Goal: Check status

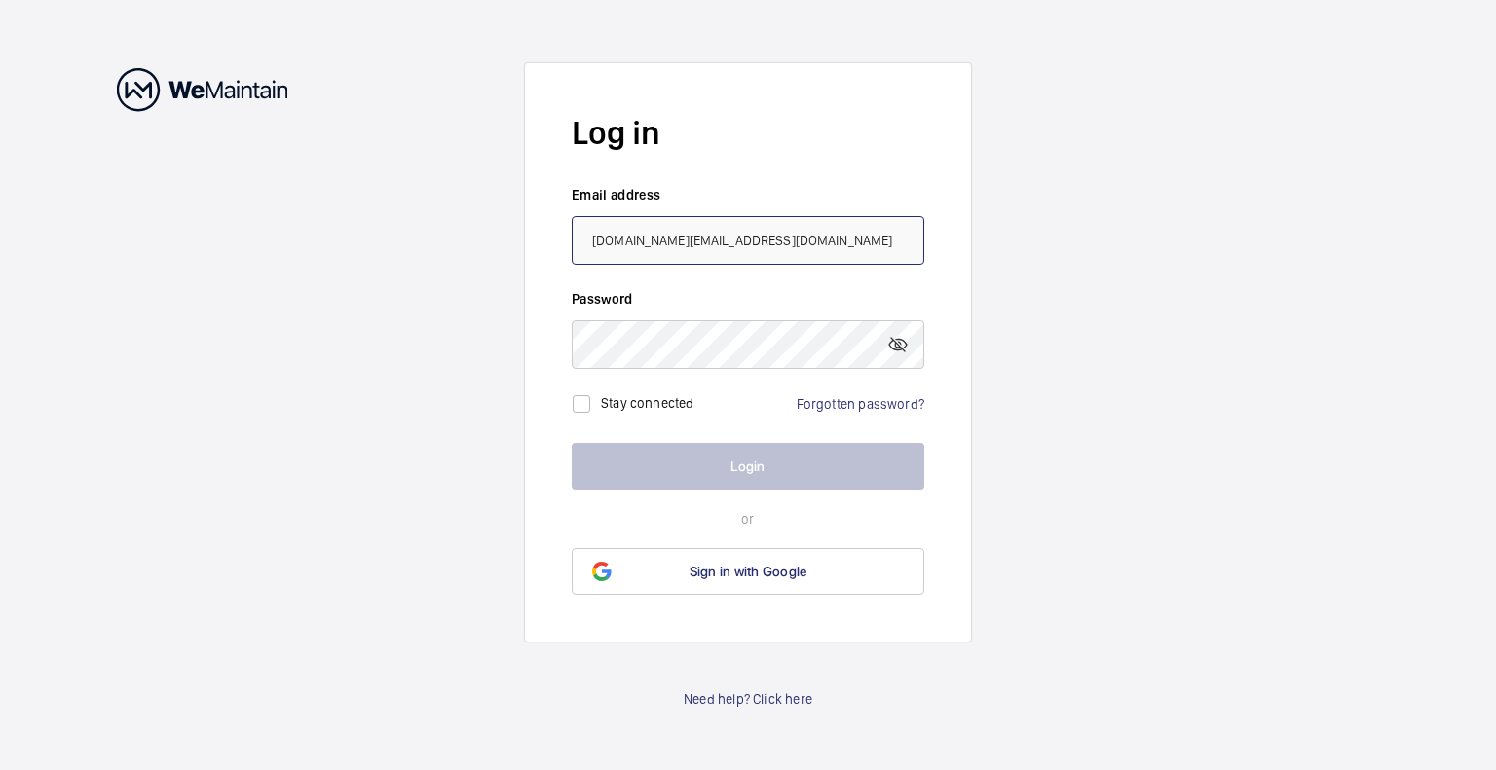
type input "[DOMAIN_NAME][EMAIL_ADDRESS][DOMAIN_NAME]"
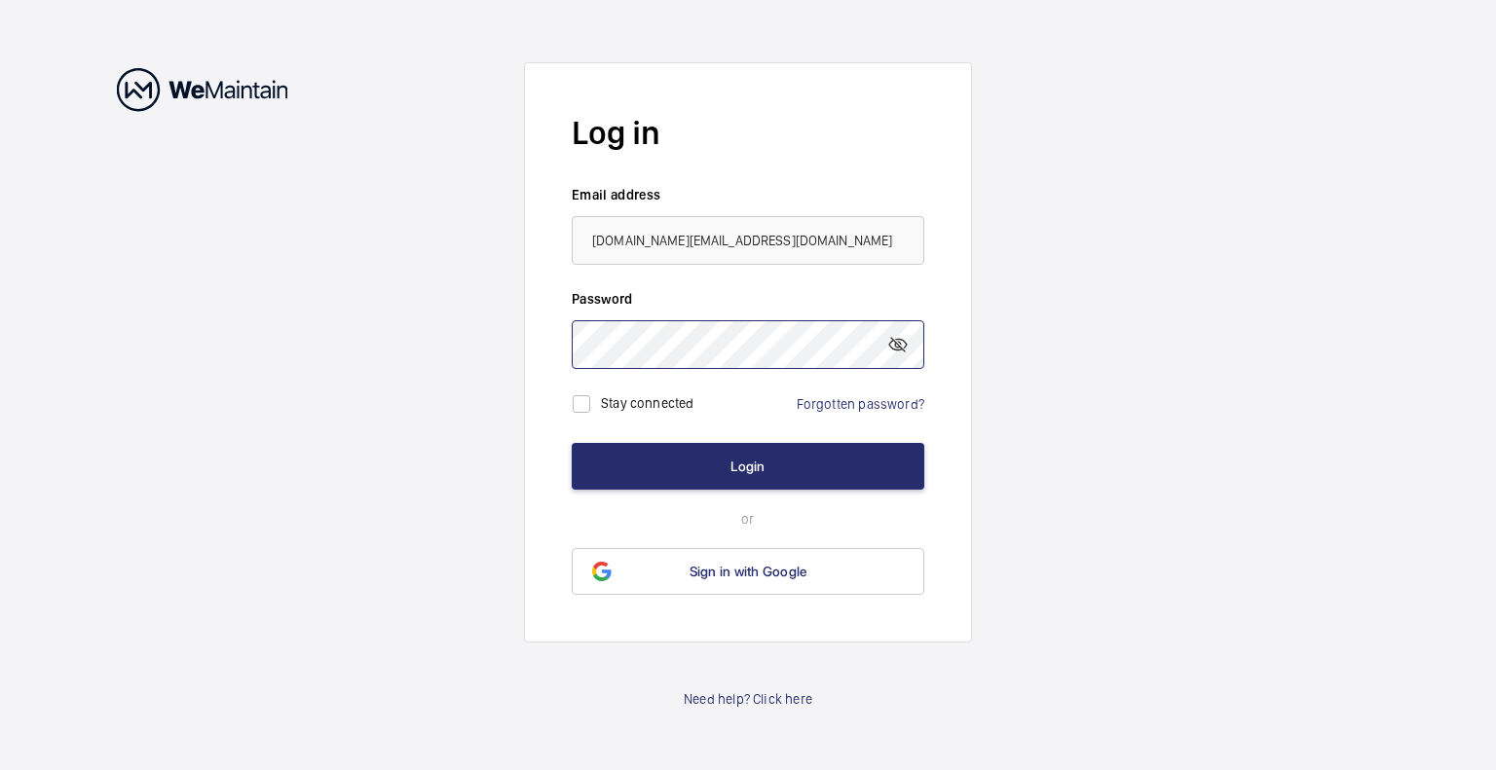
click at [572, 443] on button "Login" at bounding box center [748, 466] width 353 height 47
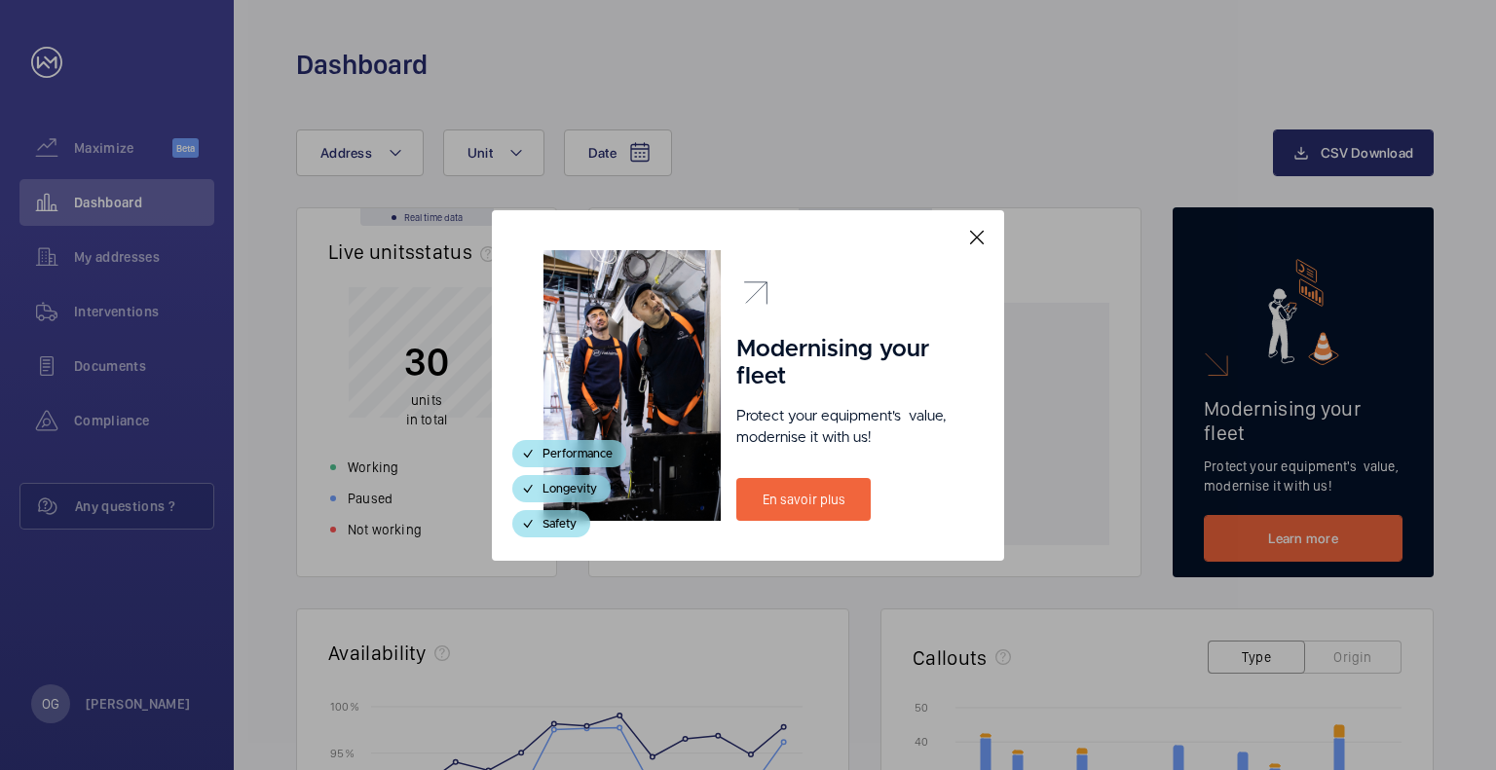
click at [185, 349] on div at bounding box center [748, 385] width 1496 height 770
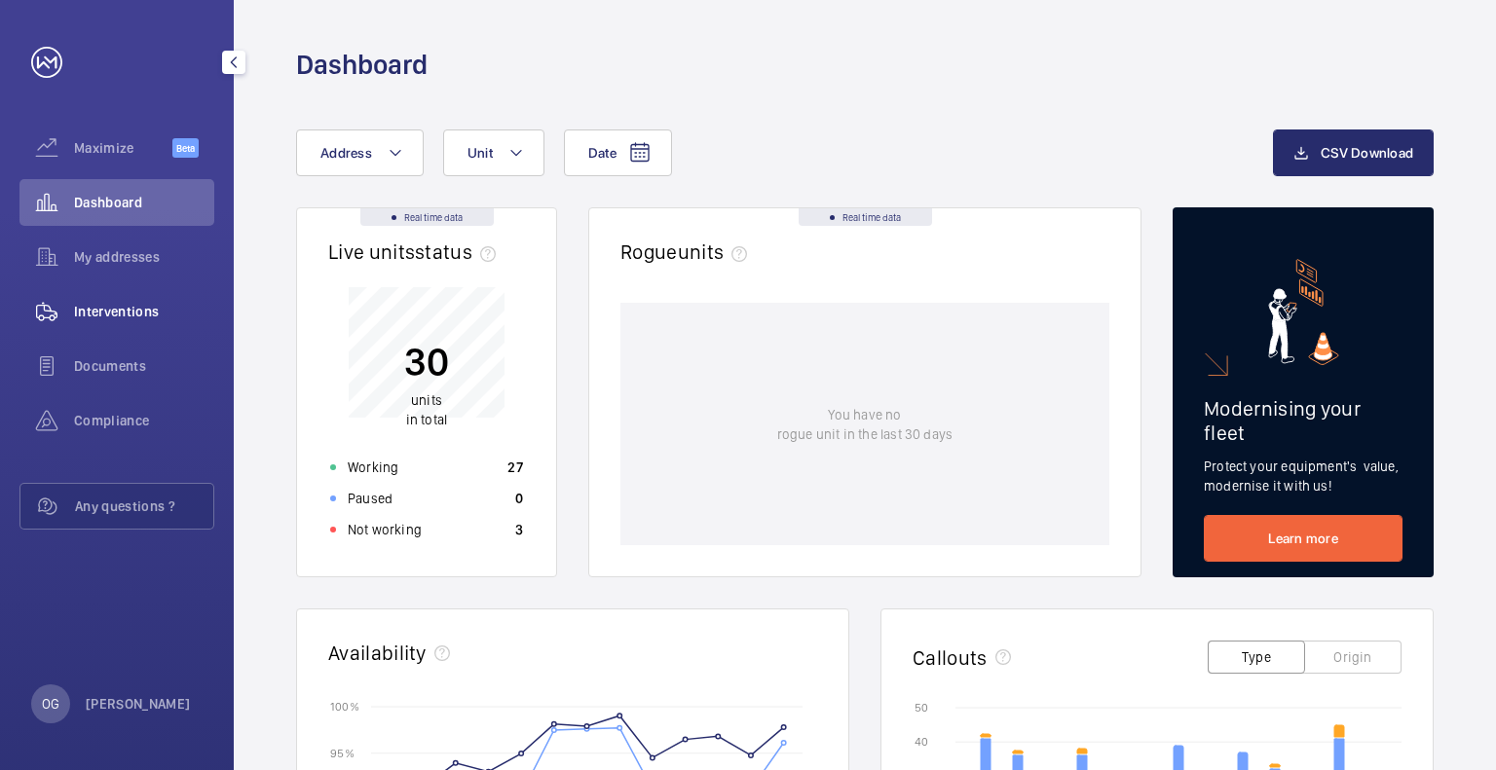
click at [111, 311] on span "Interventions" at bounding box center [144, 311] width 140 height 19
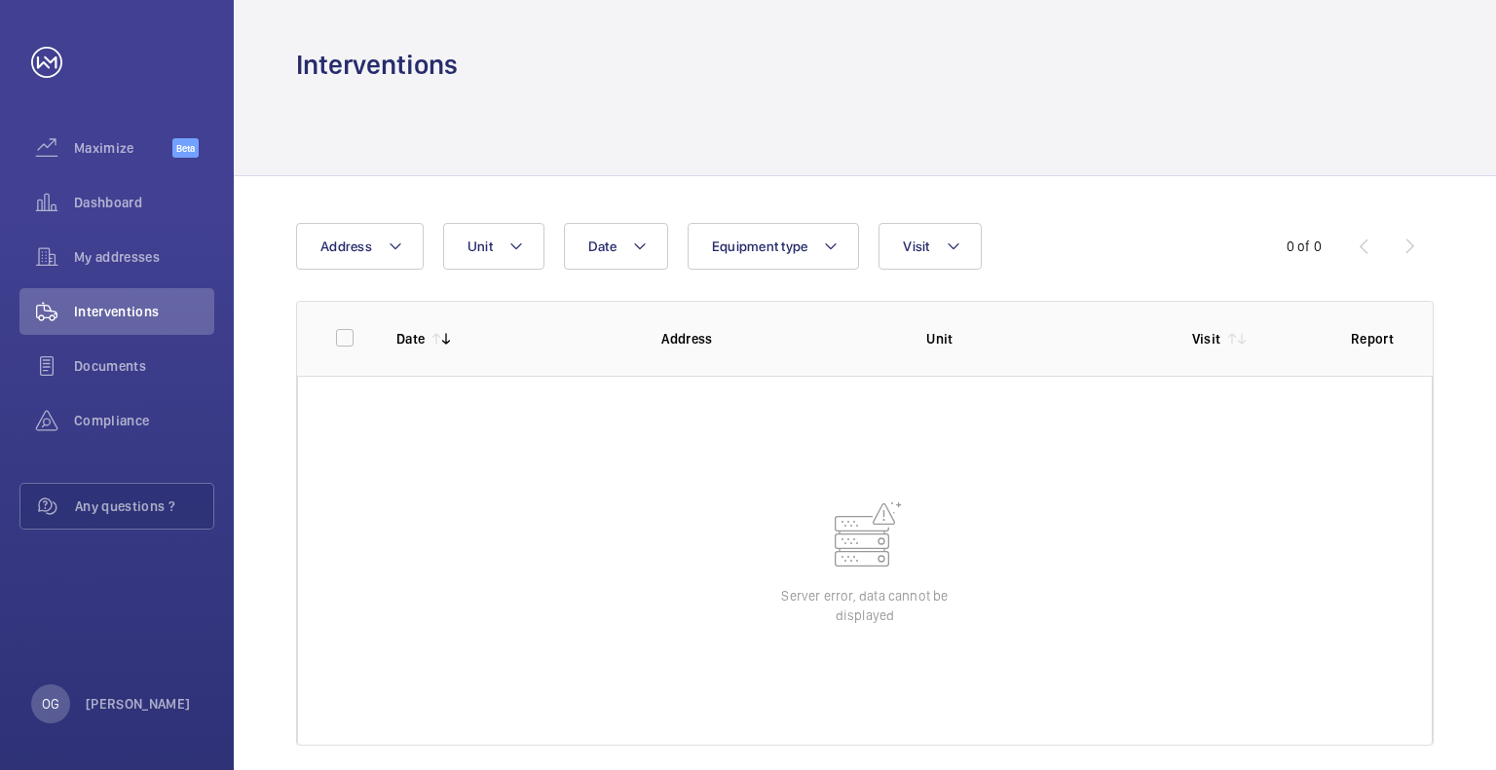
scroll to position [21, 0]
